Goal: Information Seeking & Learning: Learn about a topic

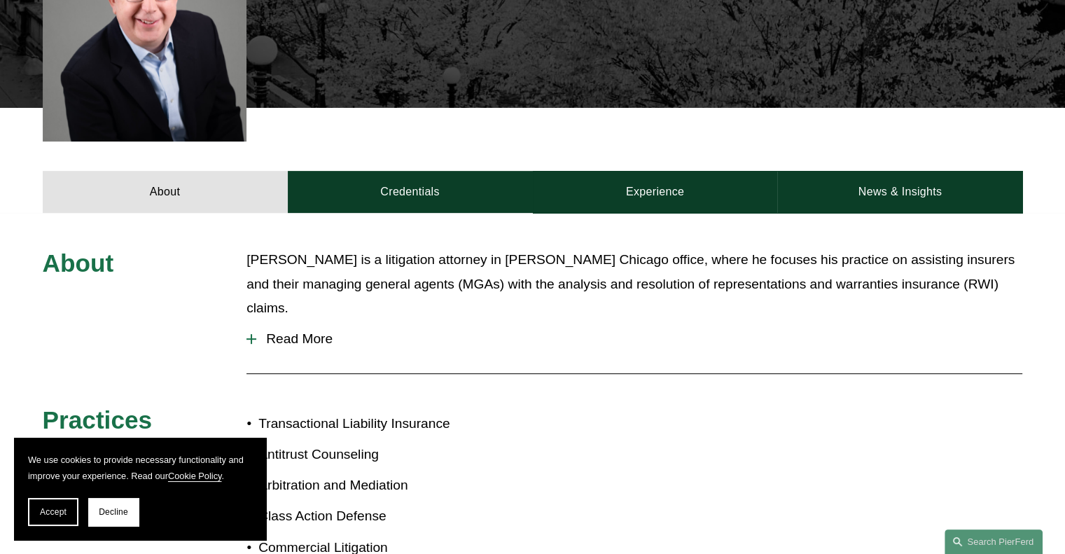
scroll to position [531, 0]
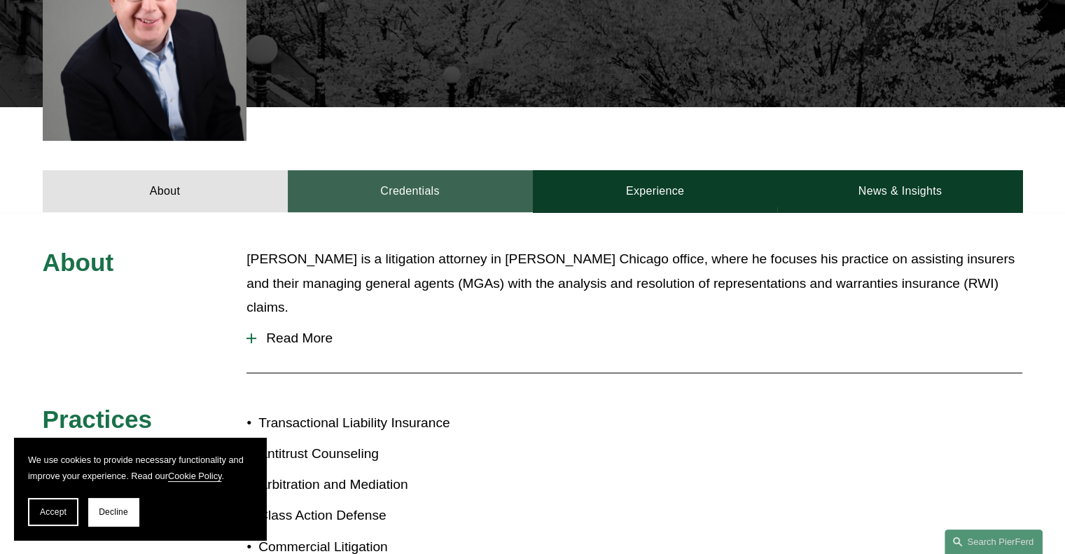
click at [366, 172] on link "Credentials" at bounding box center [410, 191] width 245 height 42
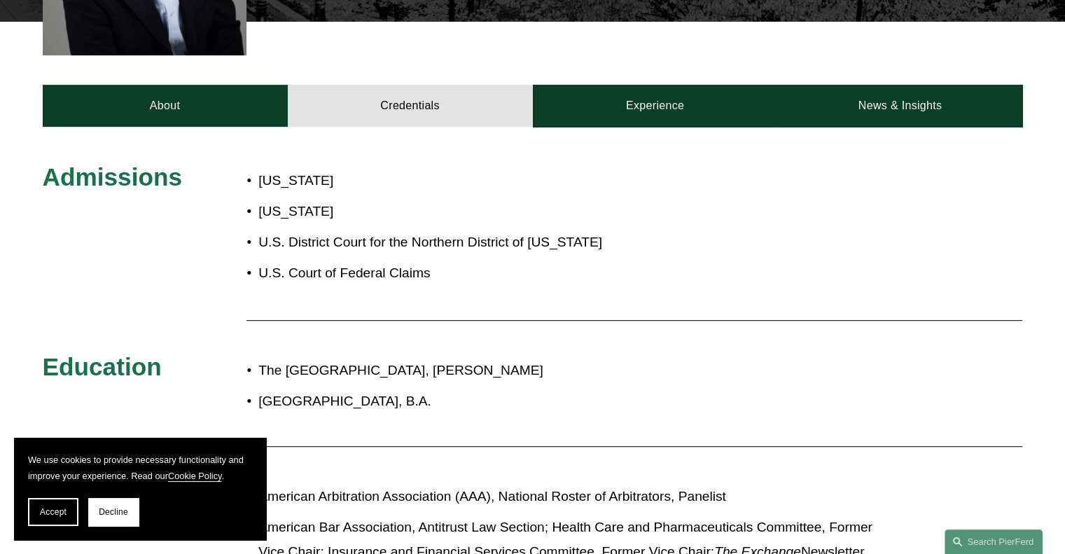
scroll to position [510, 0]
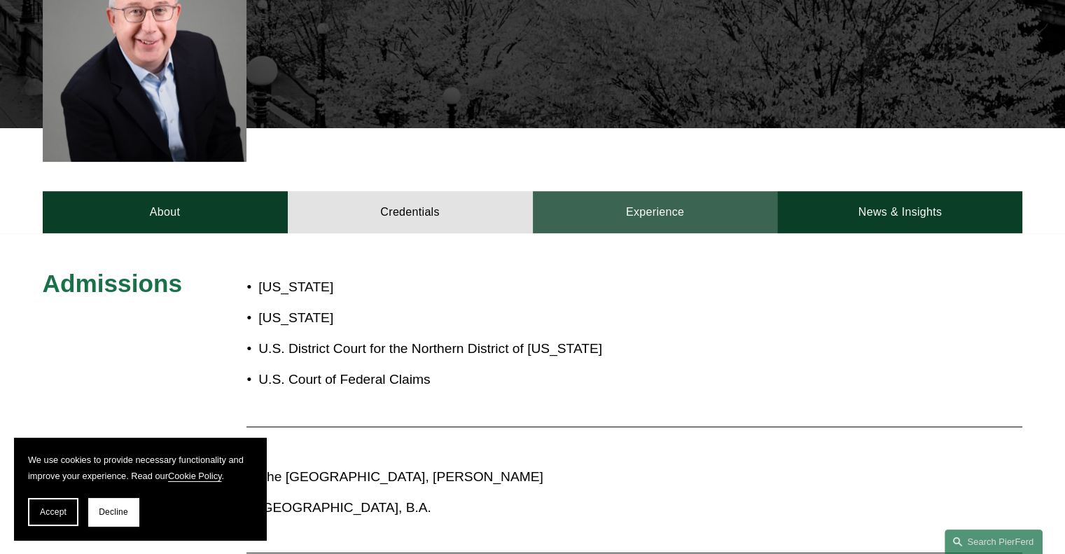
click at [686, 191] on link "Experience" at bounding box center [655, 212] width 245 height 42
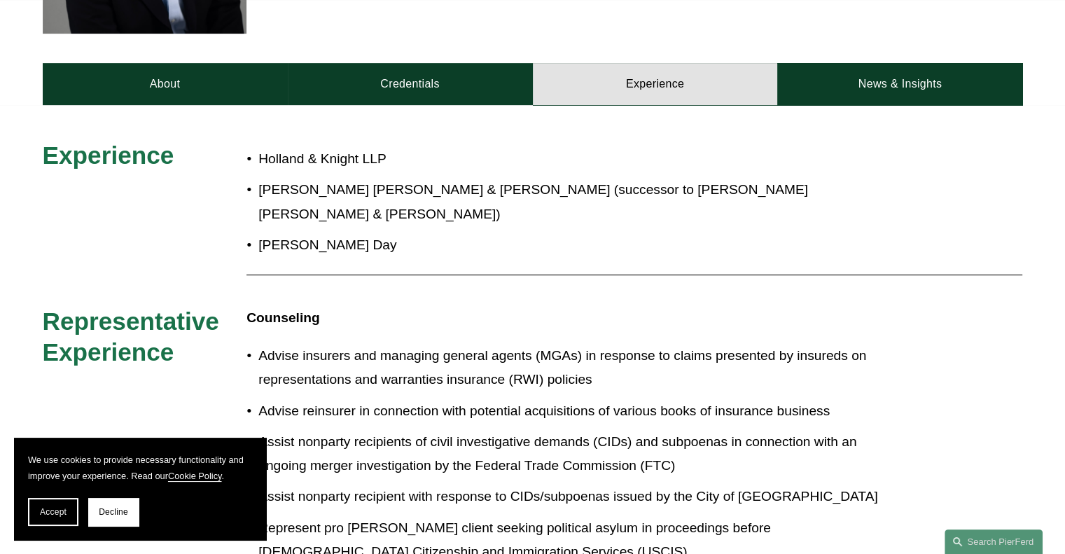
scroll to position [609, 0]
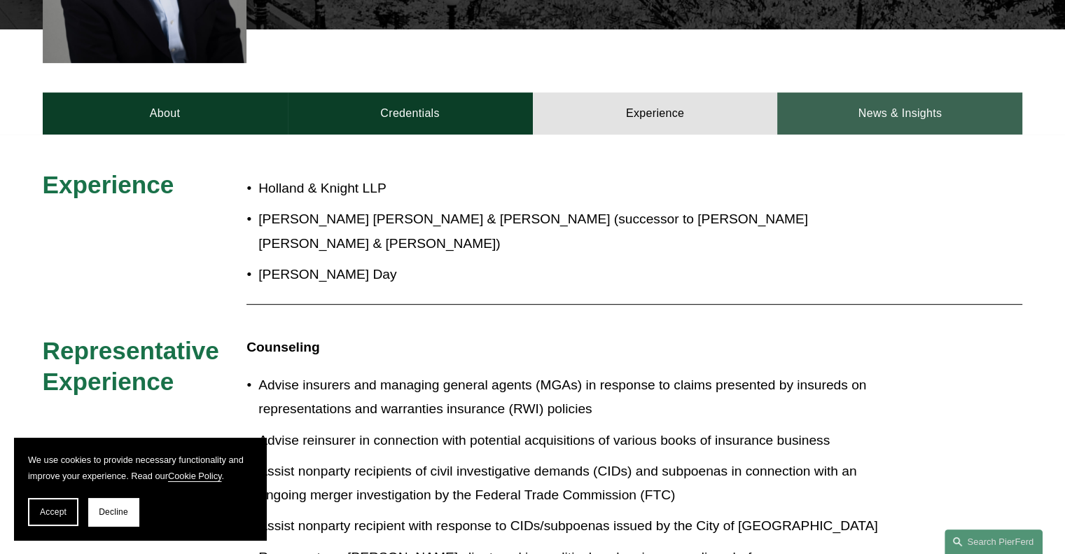
click at [866, 92] on link "News & Insights" at bounding box center [899, 113] width 245 height 42
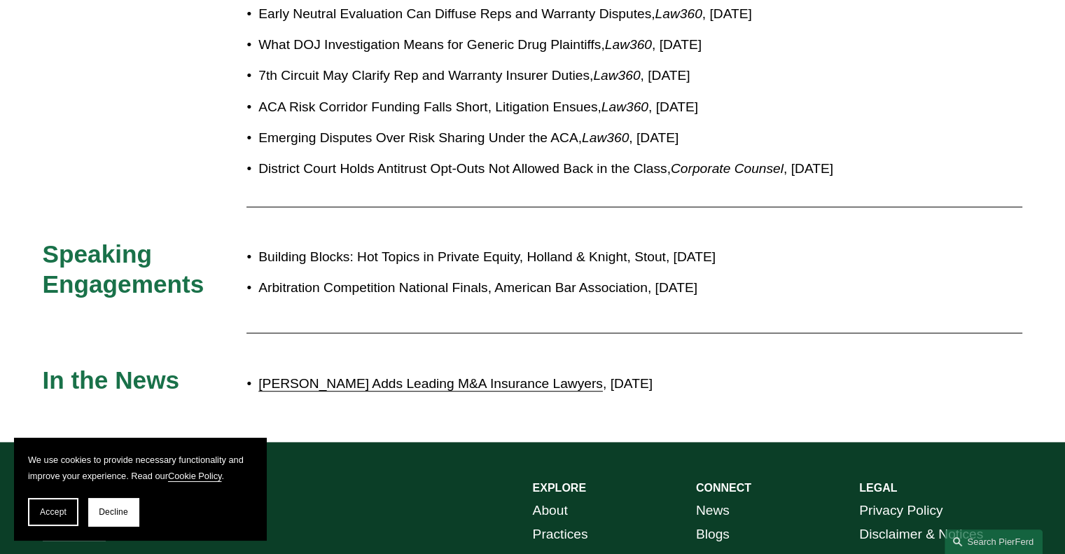
scroll to position [831, 0]
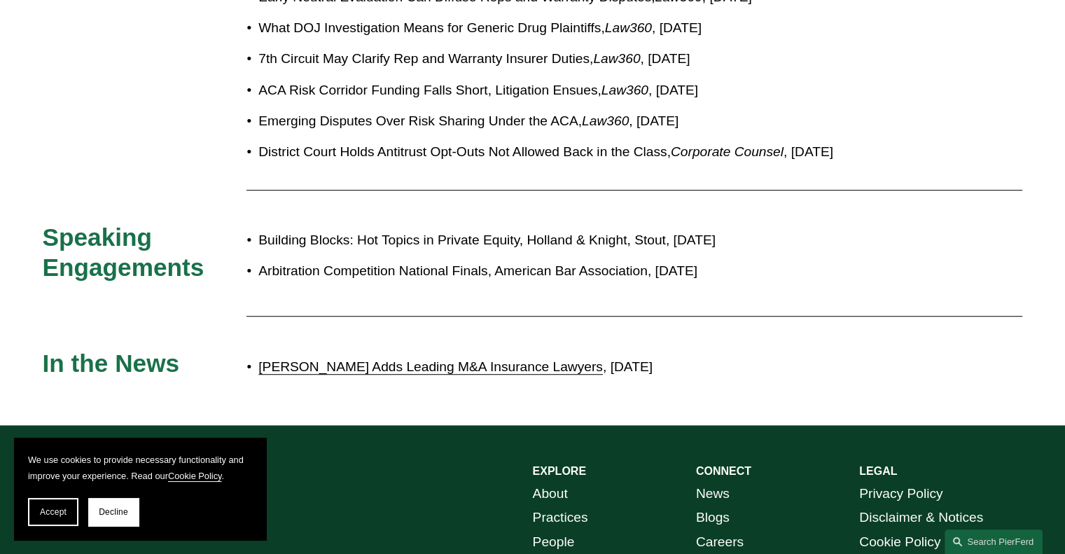
click at [574, 359] on link "[PERSON_NAME] Adds Leading M&A Insurance Lawyers" at bounding box center [430, 366] width 344 height 15
